Goal: Task Accomplishment & Management: Manage account settings

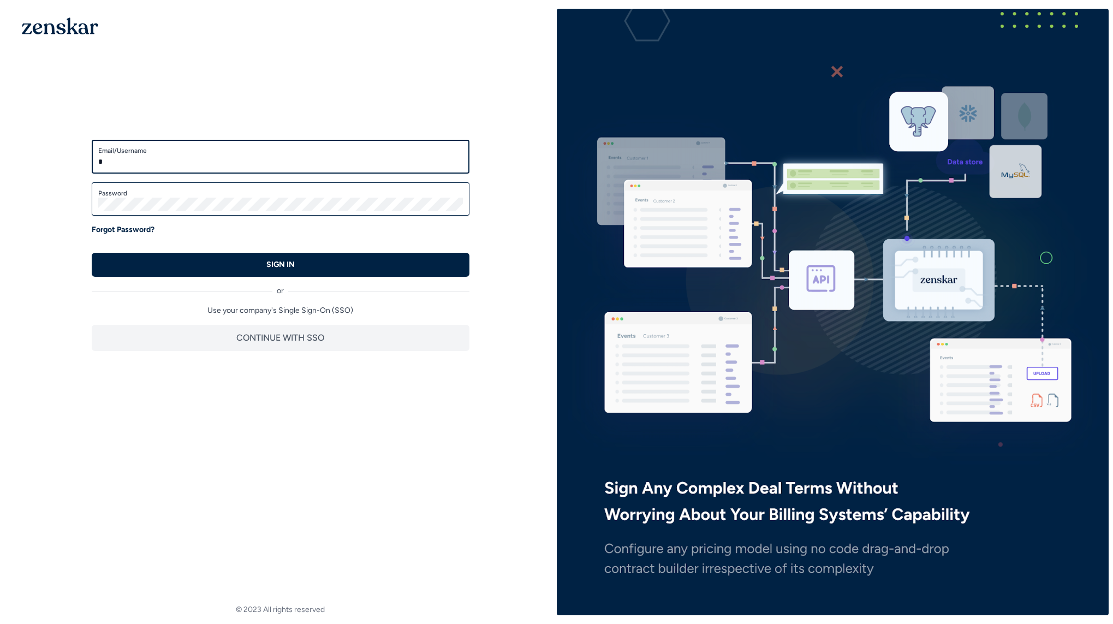
type input "**********"
click at [92, 253] on button "SIGN IN" at bounding box center [281, 265] width 378 height 24
type input "**********"
click at [92, 253] on button "SIGN IN" at bounding box center [281, 265] width 378 height 24
